Goal: Information Seeking & Learning: Learn about a topic

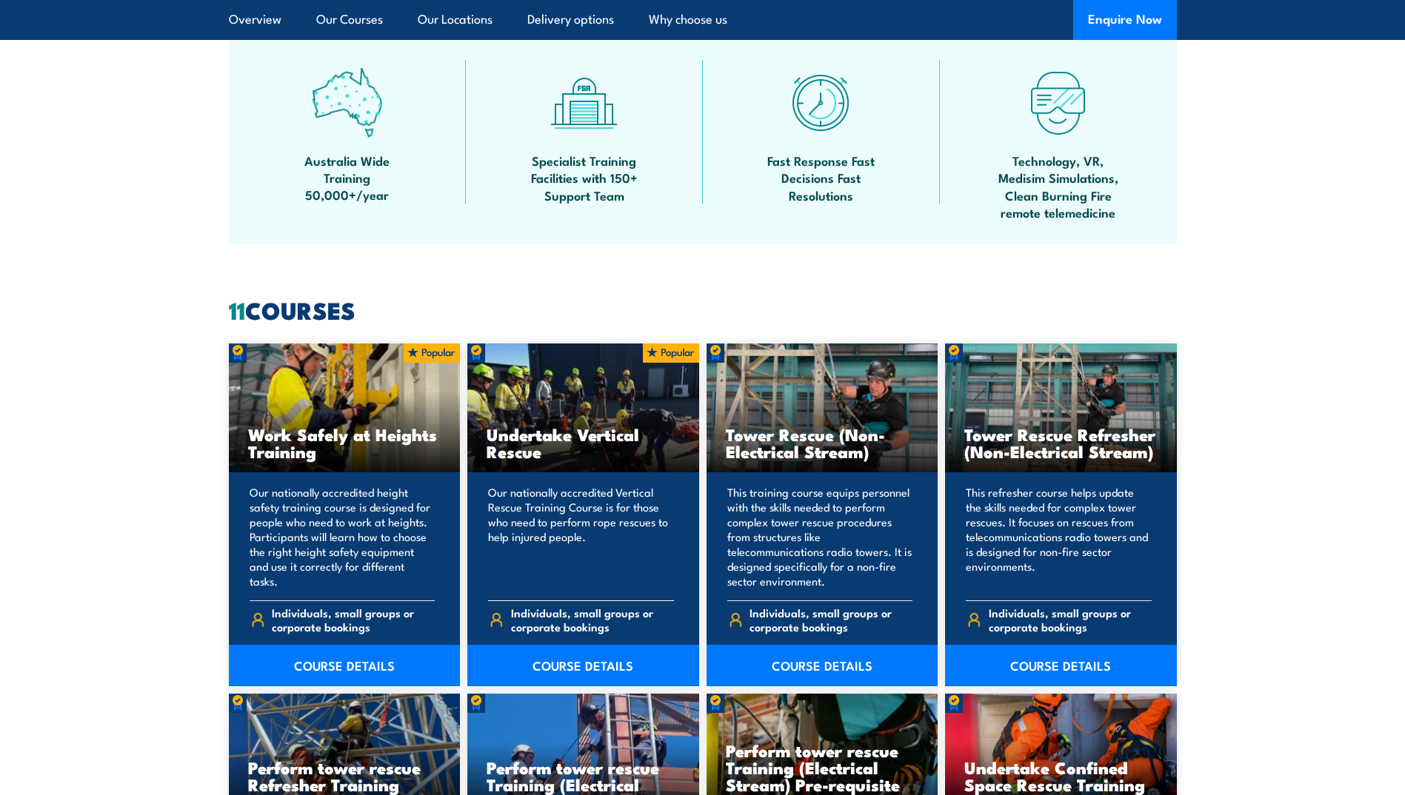
scroll to position [1037, 0]
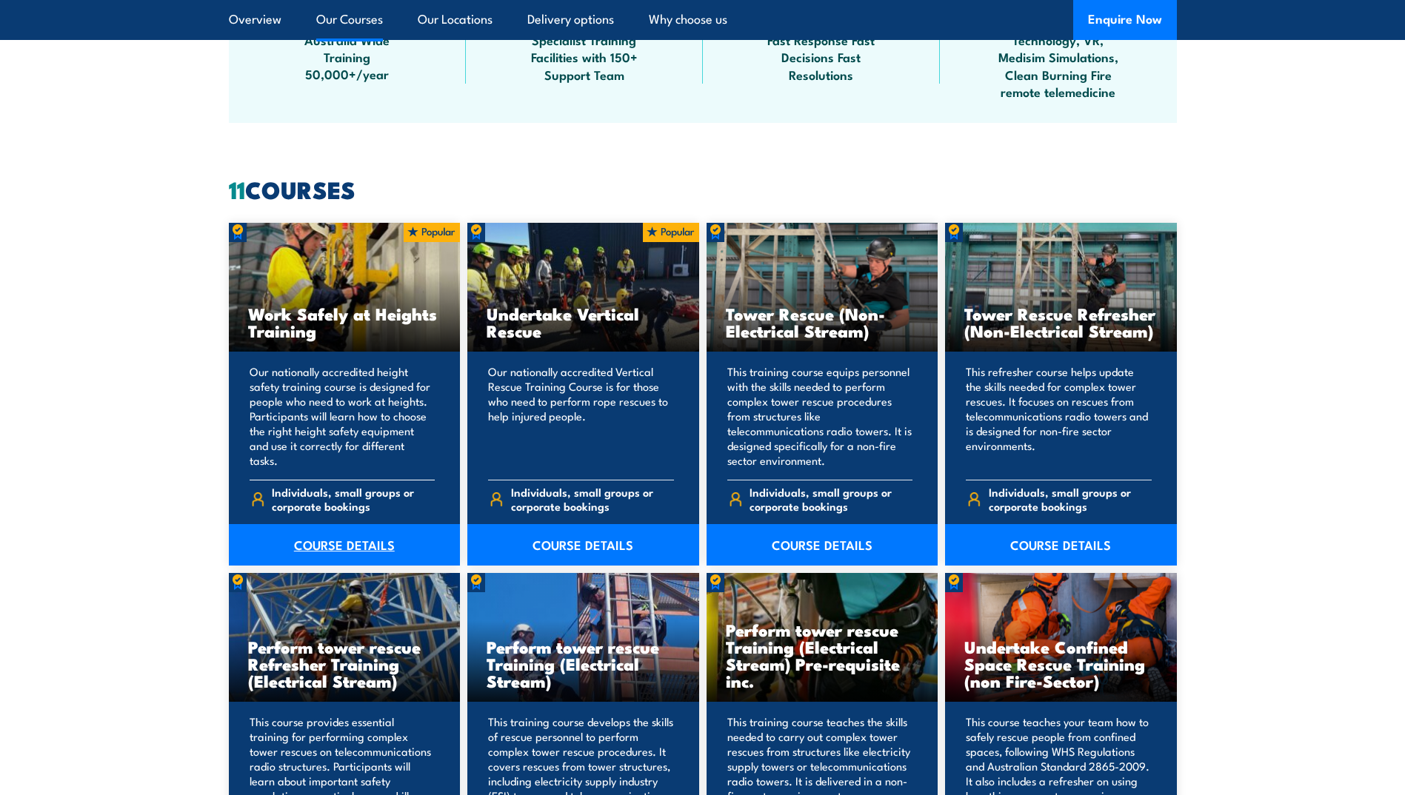
click at [344, 540] on link "COURSE DETAILS" at bounding box center [345, 544] width 232 height 41
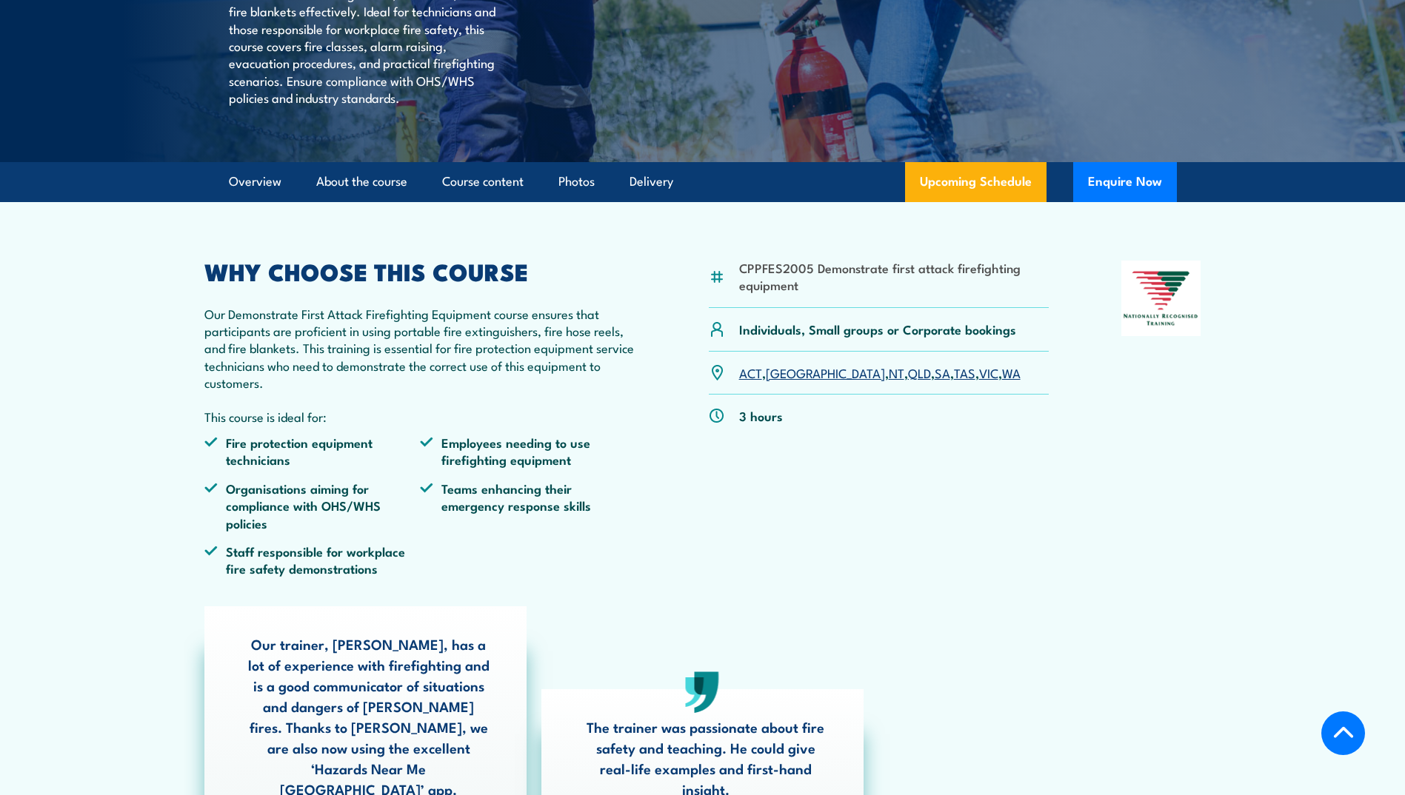
scroll to position [296, 0]
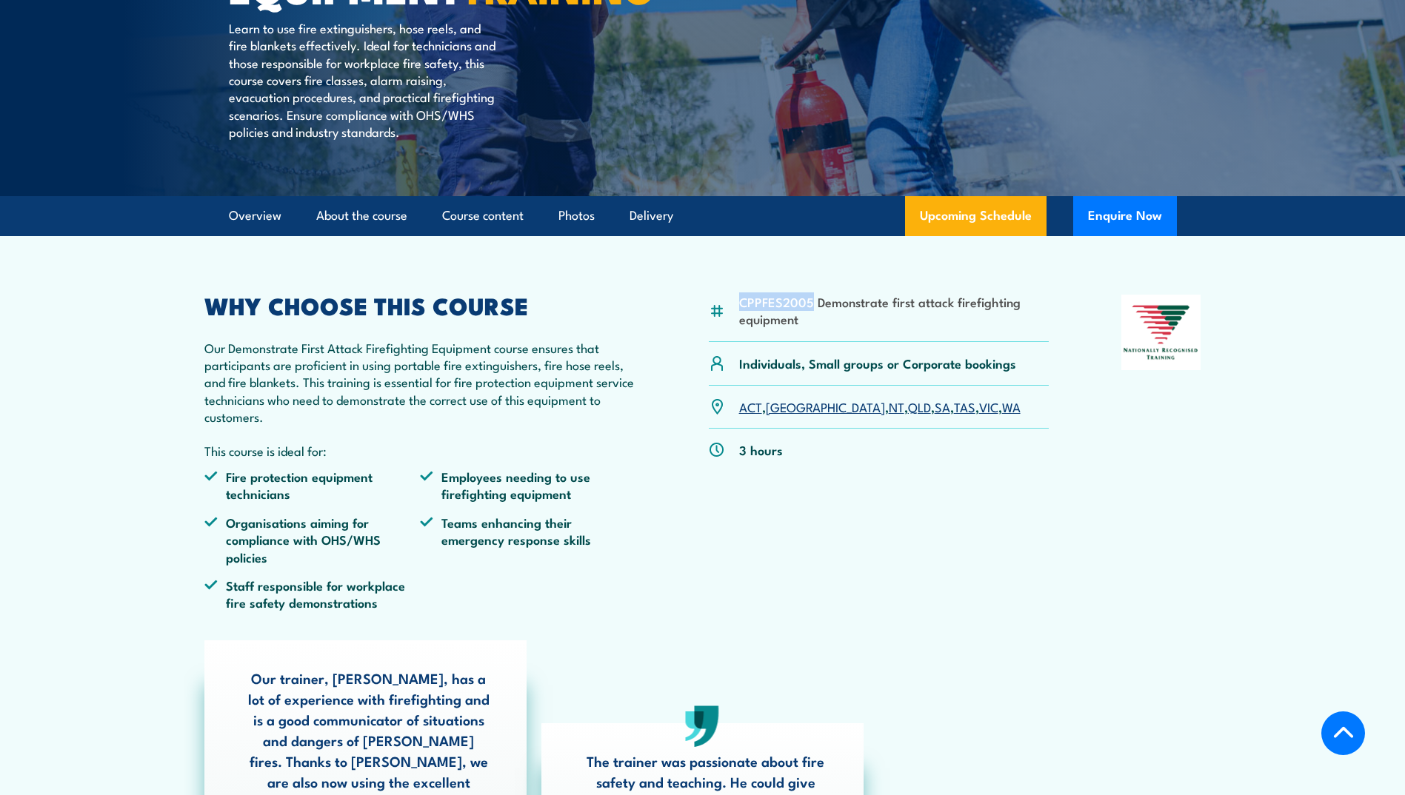
drag, startPoint x: 737, startPoint y: 338, endPoint x: 810, endPoint y: 340, distance: 72.6
click at [810, 340] on div "CPPFES2005 Demonstrate first attack firefighting equipment" at bounding box center [879, 319] width 341 height 48
copy li "CPPFES2005"
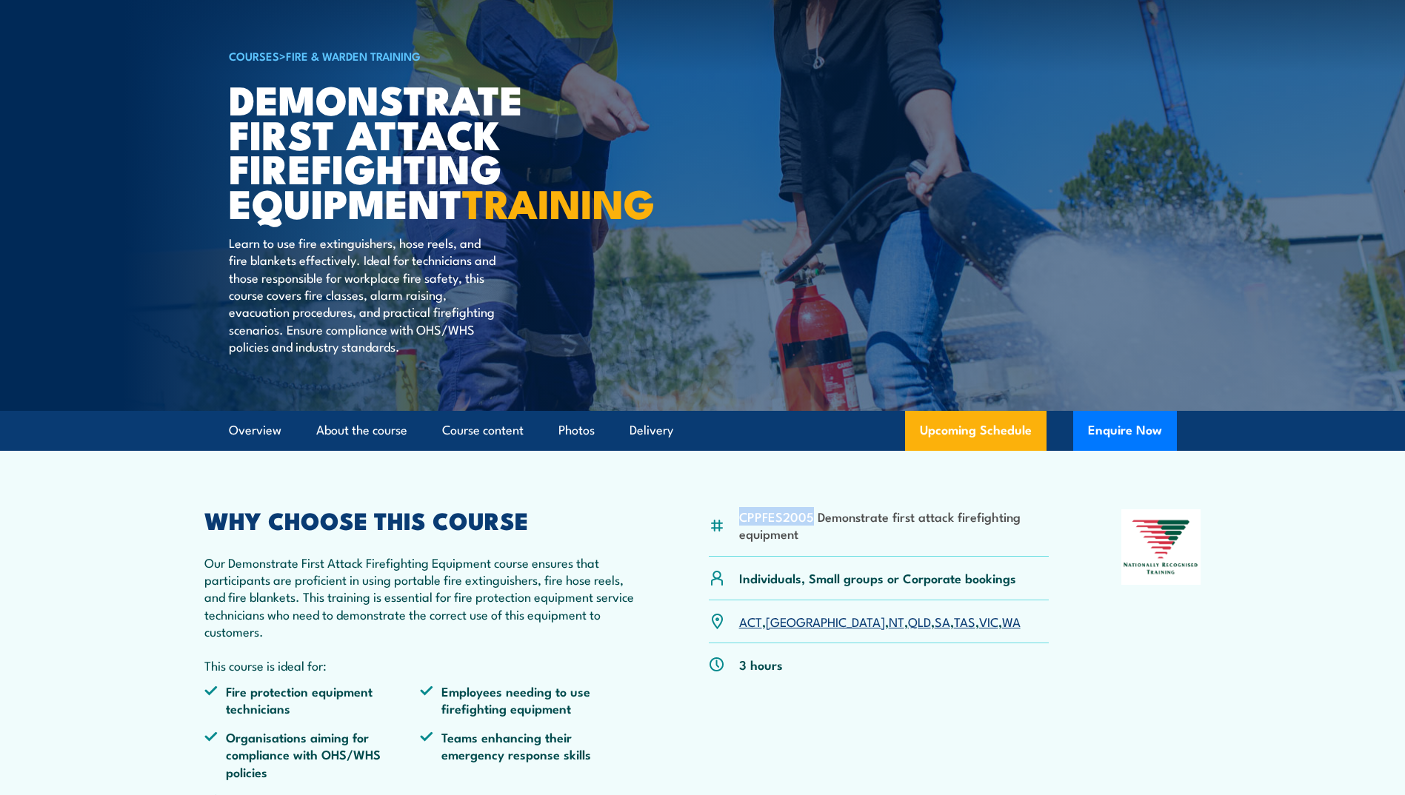
scroll to position [74, 0]
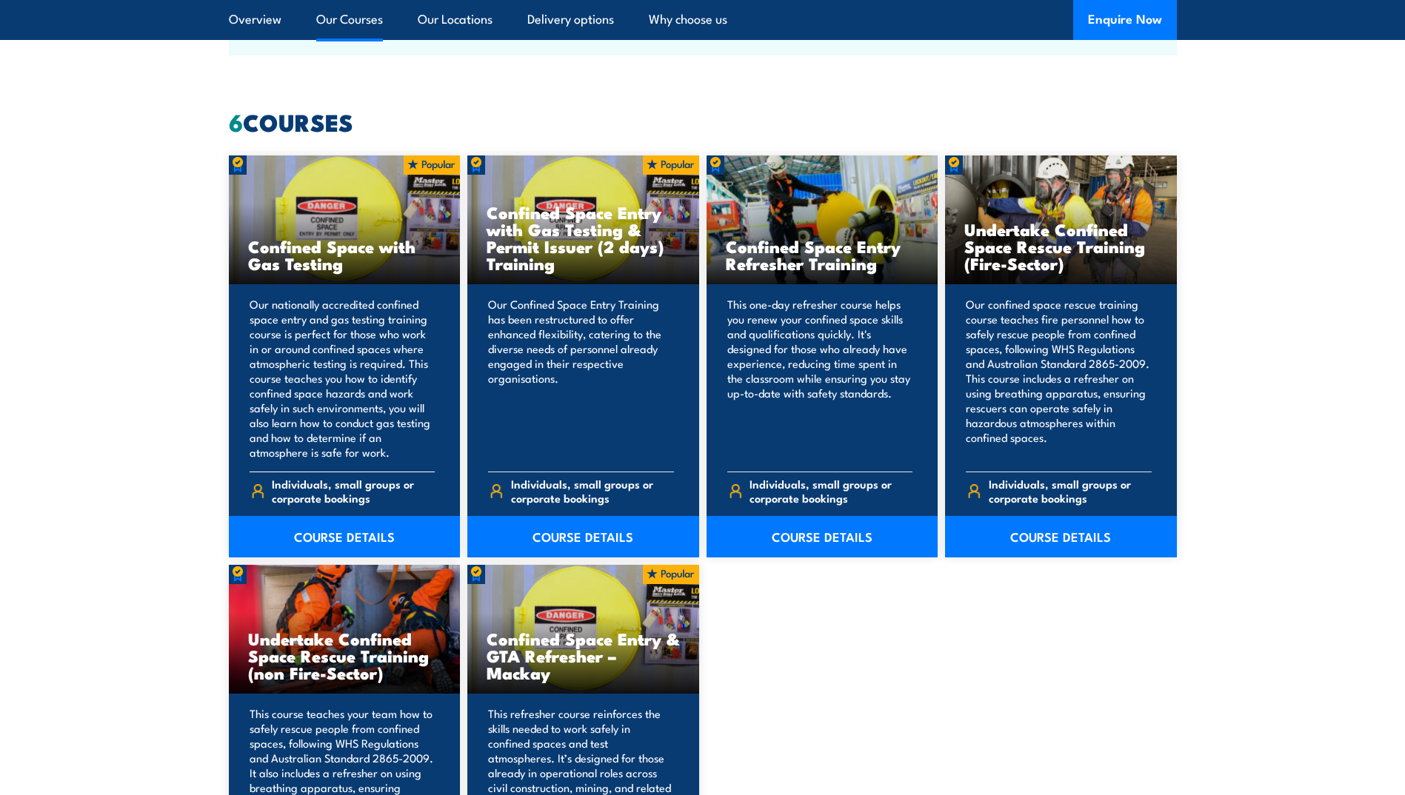
scroll to position [1111, 0]
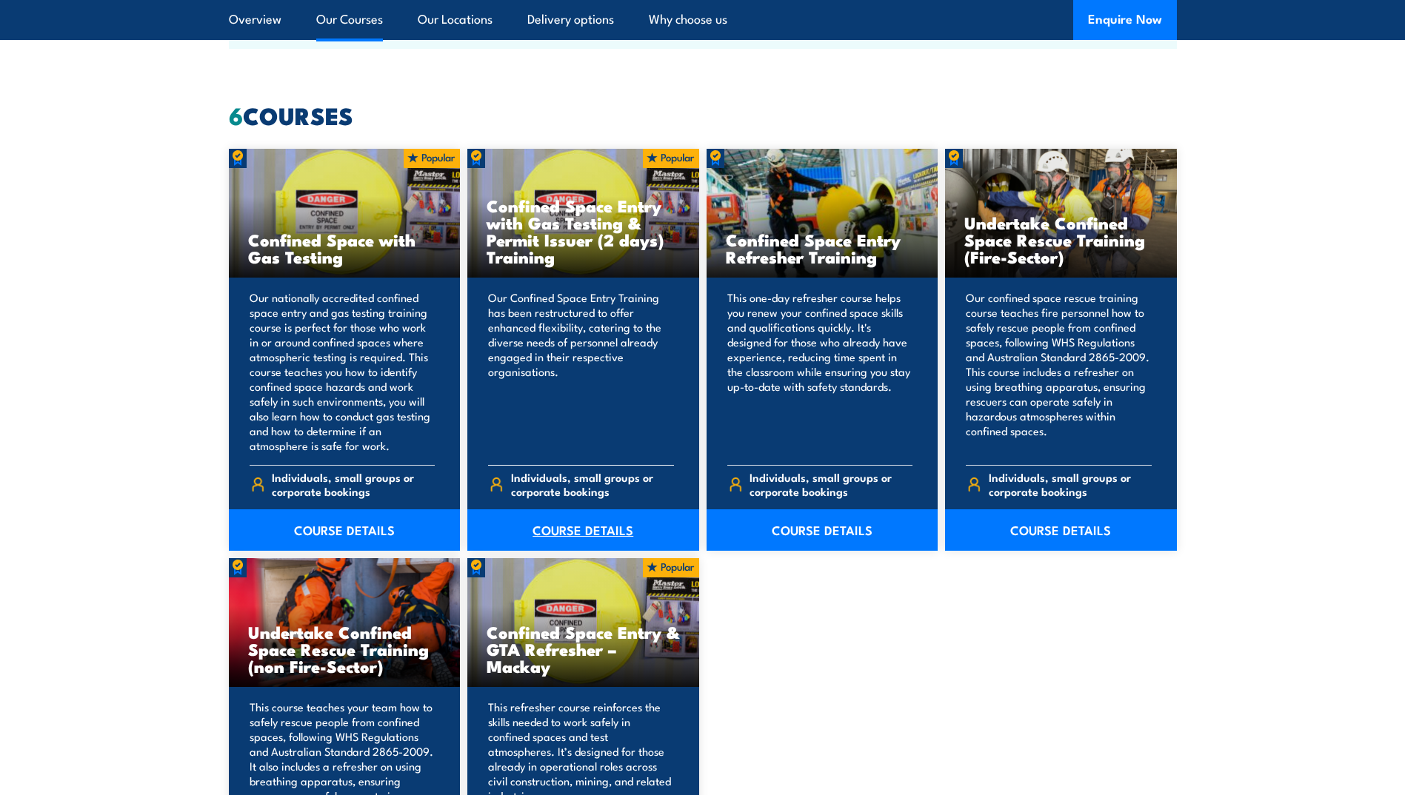
click at [570, 527] on link "COURSE DETAILS" at bounding box center [583, 529] width 232 height 41
click at [360, 532] on link "COURSE DETAILS" at bounding box center [345, 529] width 232 height 41
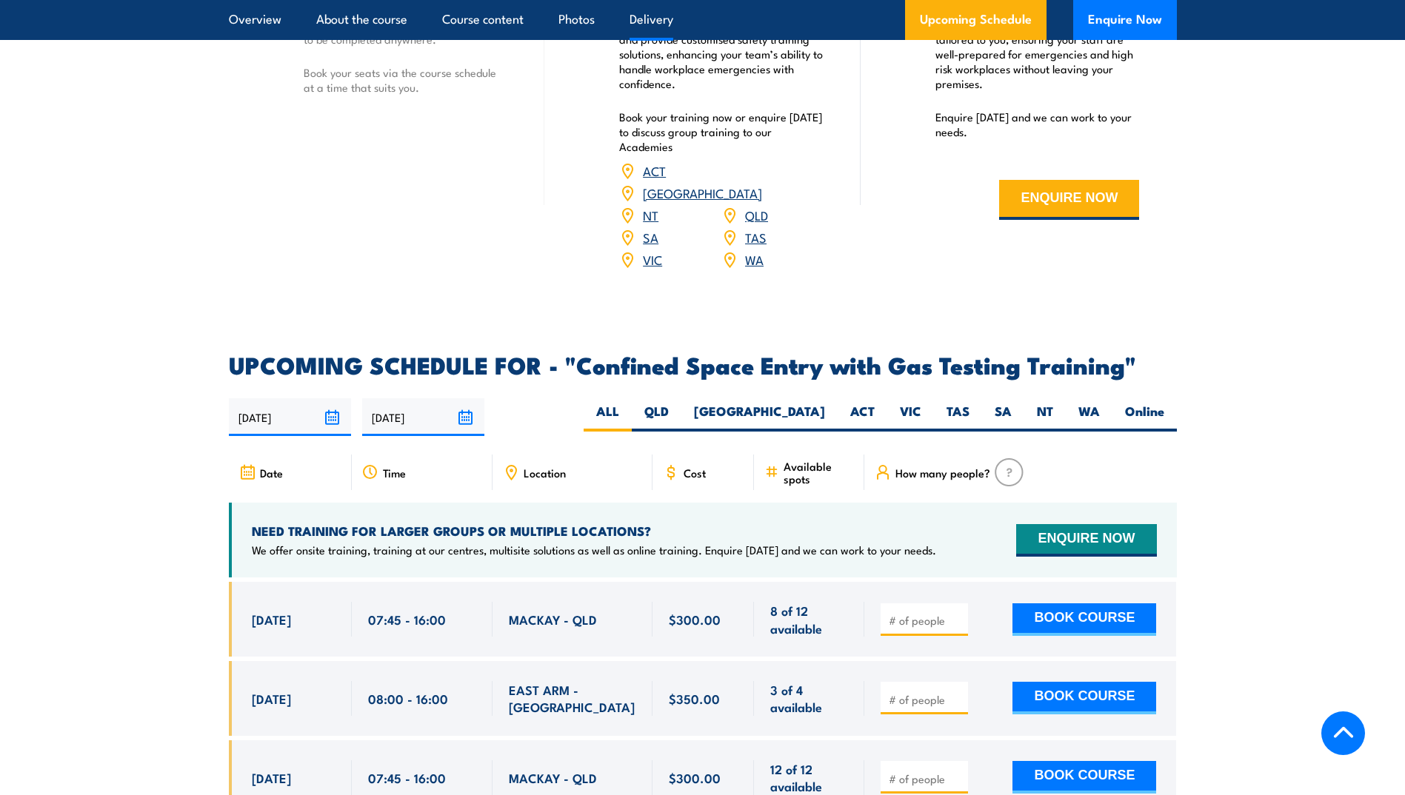
scroll to position [2739, 0]
